Goal: Task Accomplishment & Management: Manage account settings

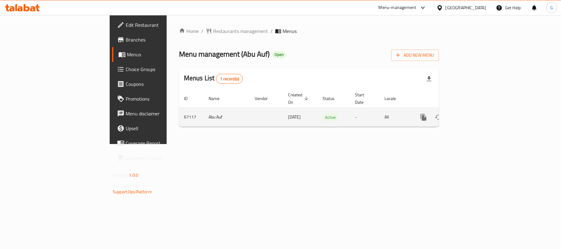
click at [475, 110] on link "enhanced table" at bounding box center [468, 117] width 15 height 15
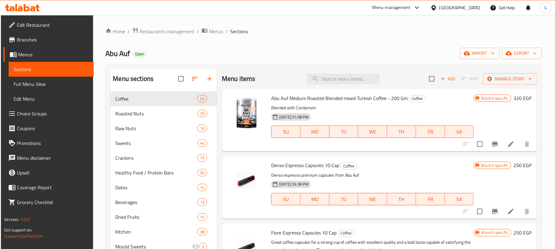
click at [107, 56] on span "Abu Auf" at bounding box center [117, 54] width 25 height 14
click at [474, 9] on div "[GEOGRAPHIC_DATA]" at bounding box center [459, 7] width 41 height 7
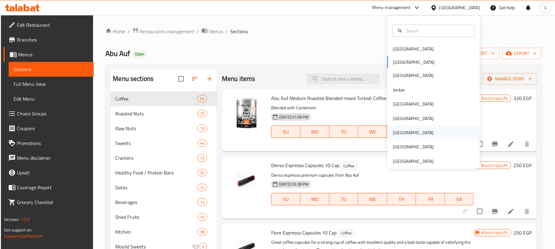
click at [428, 137] on div "[GEOGRAPHIC_DATA]" at bounding box center [433, 133] width 92 height 14
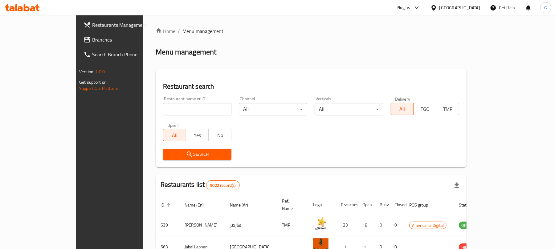
click at [79, 33] on link "Branches" at bounding box center [124, 39] width 90 height 15
